Goal: Information Seeking & Learning: Learn about a topic

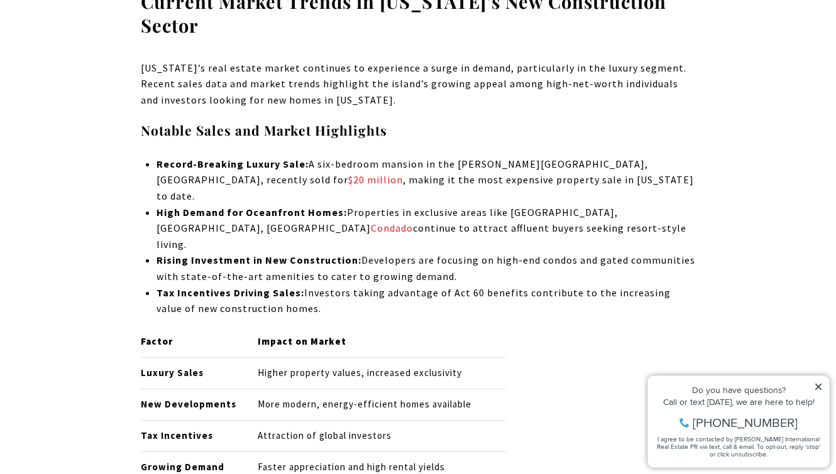
scroll to position [3460, 0]
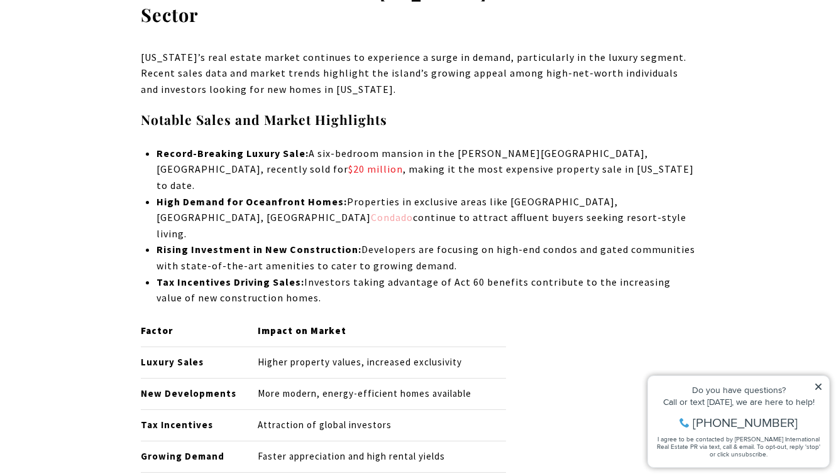
click at [371, 211] on link "Condado" at bounding box center [392, 217] width 42 height 13
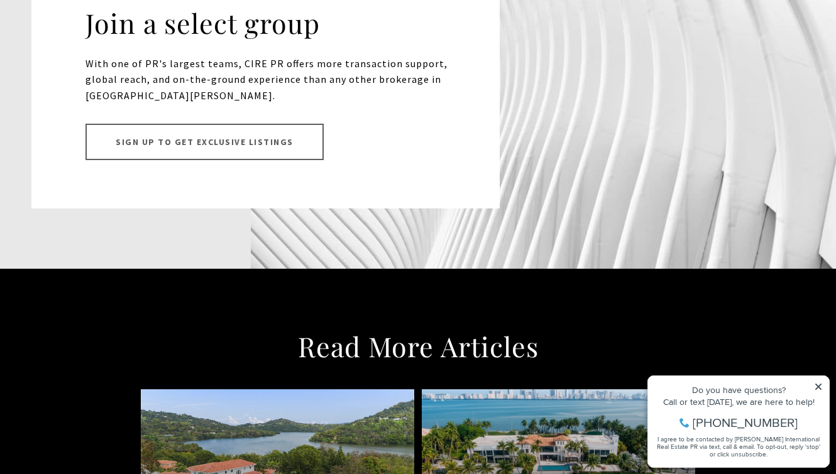
scroll to position [6398, 0]
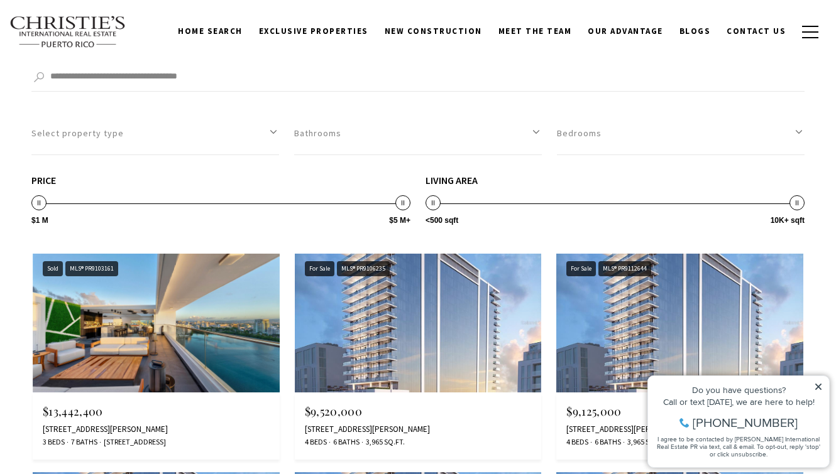
scroll to position [6629, 0]
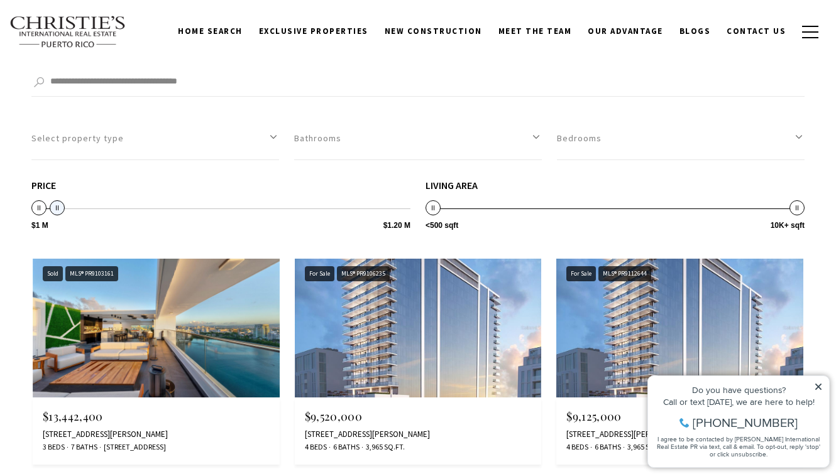
type input "**********"
drag, startPoint x: 400, startPoint y: 193, endPoint x: 45, endPoint y: 193, distance: 354.3
click at [45, 200] on span at bounding box center [47, 207] width 15 height 15
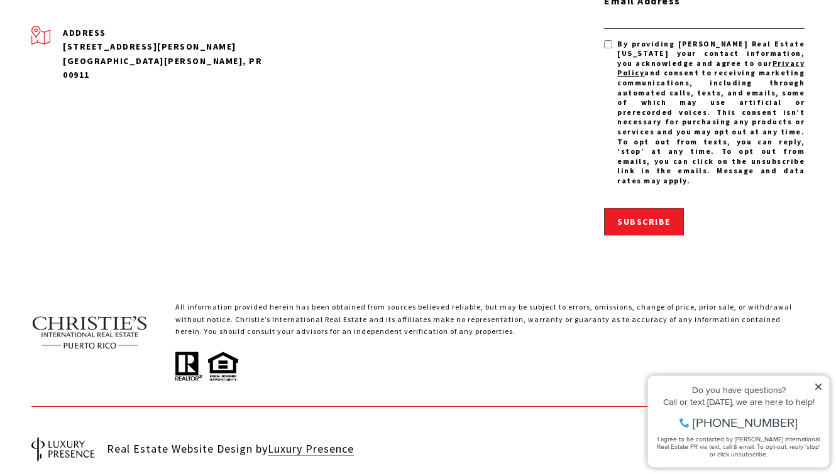
scroll to position [8015, 0]
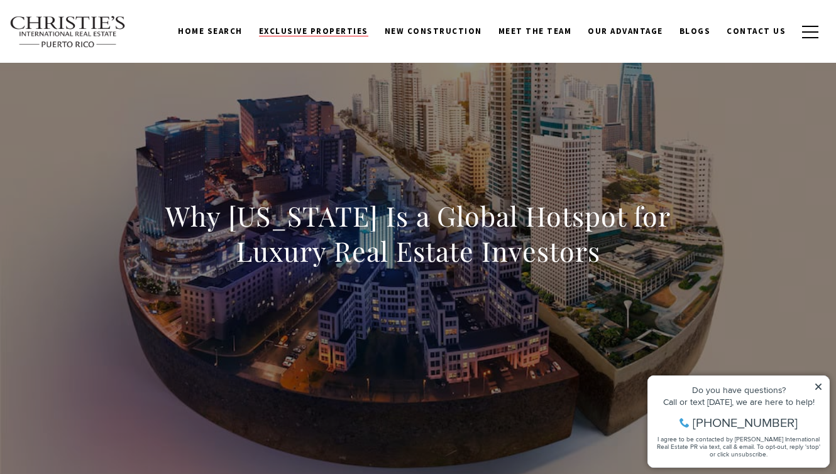
scroll to position [10, 0]
click at [445, 28] on span "New Construction" at bounding box center [432, 31] width 97 height 11
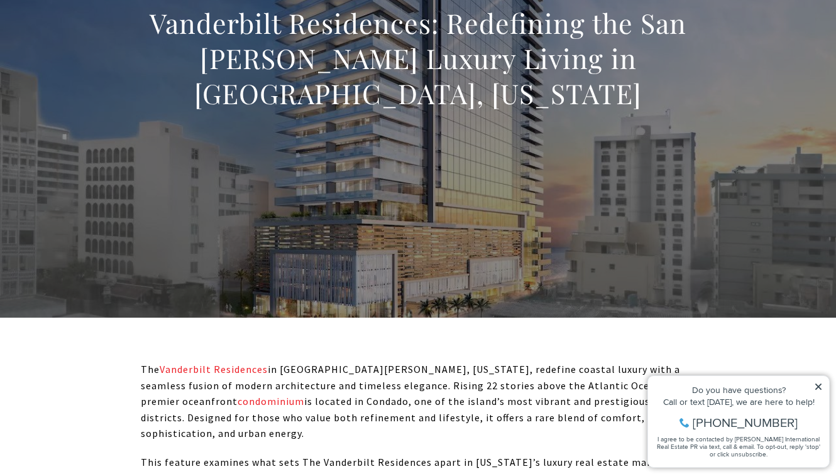
scroll to position [185, 0]
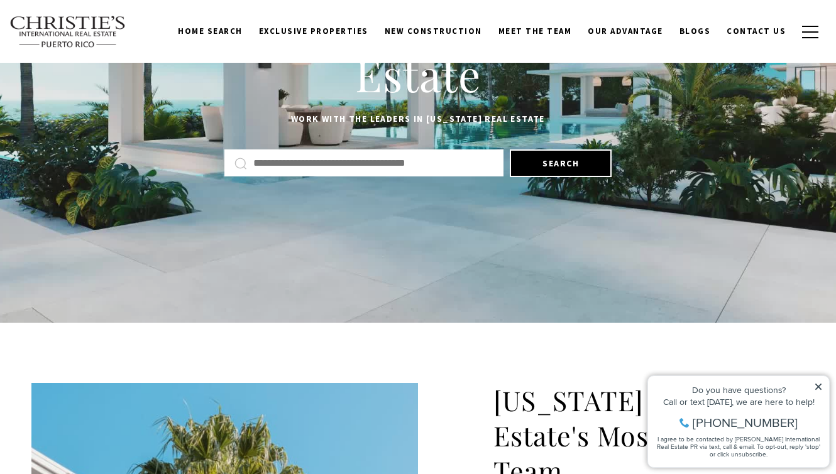
scroll to position [90, 0]
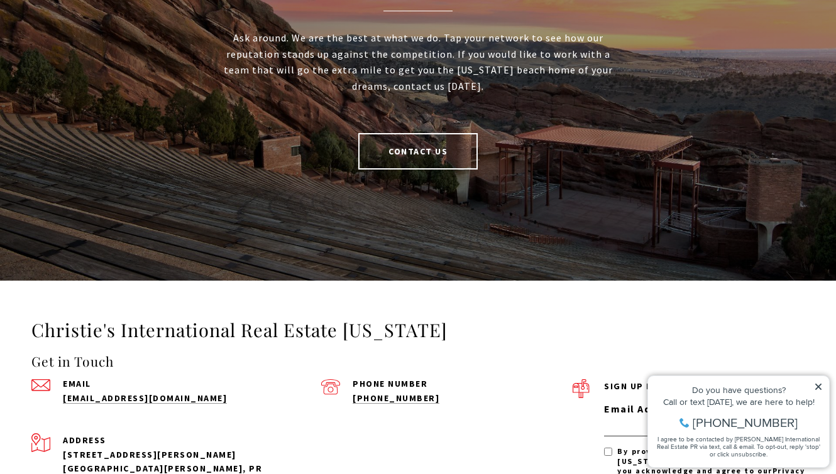
scroll to position [2769, 0]
